Goal: Entertainment & Leisure: Consume media (video, audio)

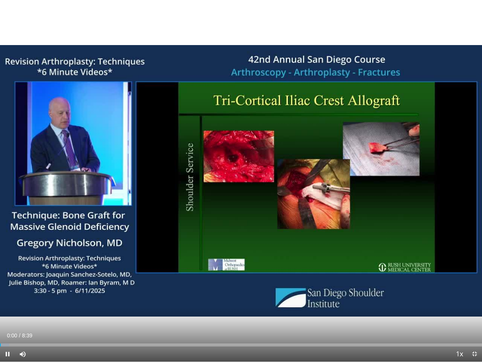
click at [51, 13] on div "10 seconds Tap to unmute" at bounding box center [241, 180] width 482 height 361
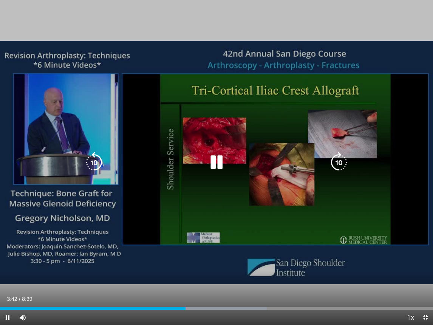
click at [214, 161] on icon "Video Player" at bounding box center [216, 162] width 21 height 21
click at [196, 154] on div "10 seconds Tap to unmute" at bounding box center [216, 162] width 433 height 325
click at [214, 166] on icon "Video Player" at bounding box center [216, 162] width 21 height 21
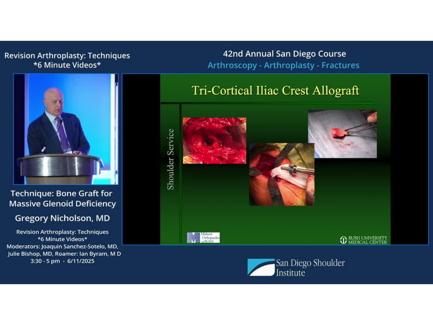
click at [207, 161] on icon "Video Player" at bounding box center [216, 162] width 21 height 21
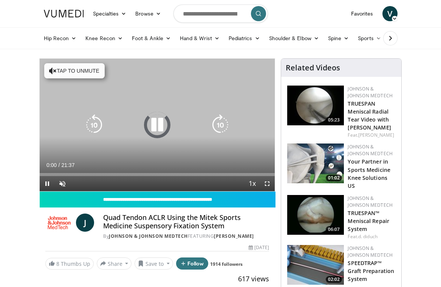
click at [57, 61] on div "10 seconds Tap to unmute" at bounding box center [158, 125] width 236 height 132
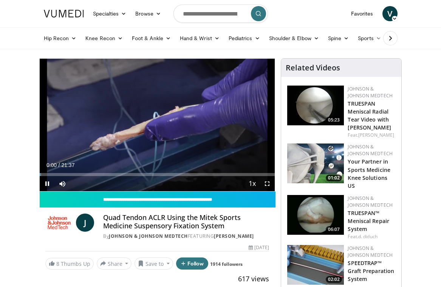
click at [67, 67] on div "10 seconds Tap to unmute" at bounding box center [158, 125] width 236 height 132
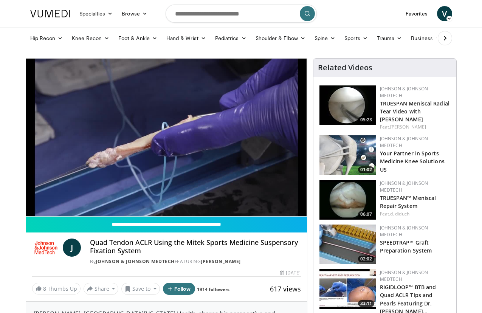
click at [113, 124] on div "10 seconds Tap to unmute" at bounding box center [166, 138] width 281 height 158
click at [215, 128] on div "10 seconds Tap to unmute" at bounding box center [166, 138] width 281 height 158
click at [62, 104] on div "10 seconds Tap to unmute" at bounding box center [166, 138] width 281 height 158
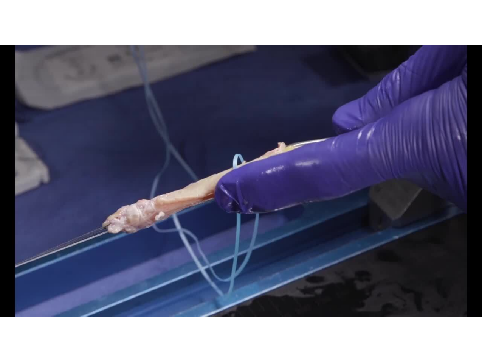
click at [241, 177] on div "10 seconds Tap to unmute" at bounding box center [241, 180] width 482 height 361
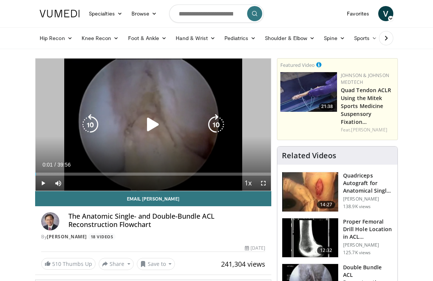
click at [154, 118] on div "10 seconds Tap to unmute" at bounding box center [154, 125] width 236 height 132
